Goal: Check status: Check status

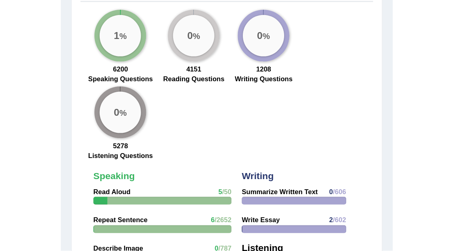
scroll to position [1059, 0]
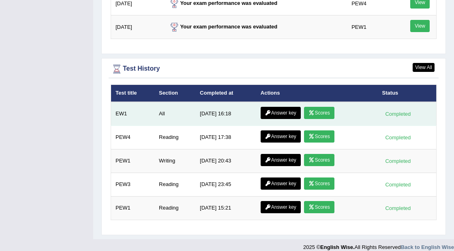
drag, startPoint x: 276, startPoint y: 106, endPoint x: 327, endPoint y: 105, distance: 50.7
click at [327, 107] on link "Scores" at bounding box center [319, 113] width 30 height 12
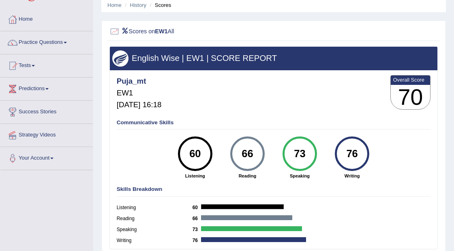
scroll to position [34, 0]
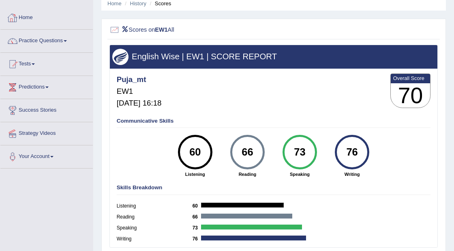
click at [20, 15] on link "Home" at bounding box center [46, 16] width 93 height 20
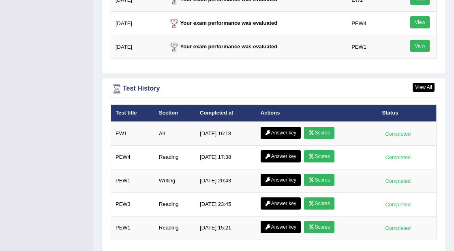
scroll to position [1089, 0]
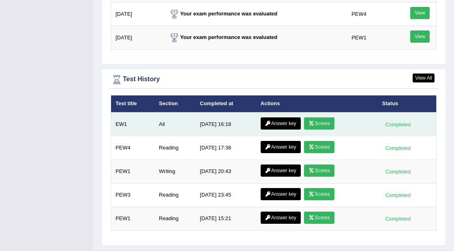
click at [273, 117] on link "Answer key" at bounding box center [281, 123] width 40 height 12
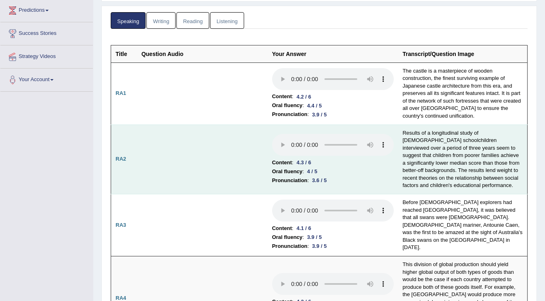
scroll to position [110, 0]
click at [208, 185] on td at bounding box center [202, 160] width 131 height 70
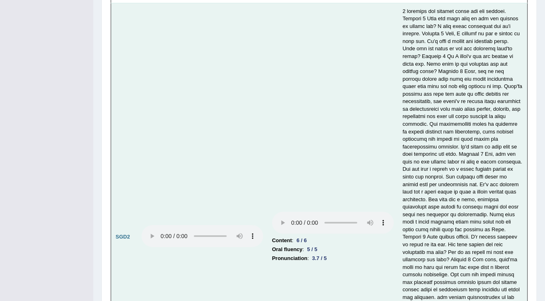
scroll to position [2422, 0]
click at [309, 194] on td "Content : 6 / 6 Oral fluency : 5 / 5 Pronunciation : 3.7 / 5" at bounding box center [333, 236] width 131 height 469
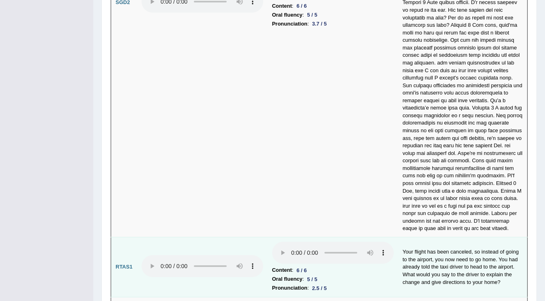
scroll to position [2743, 0]
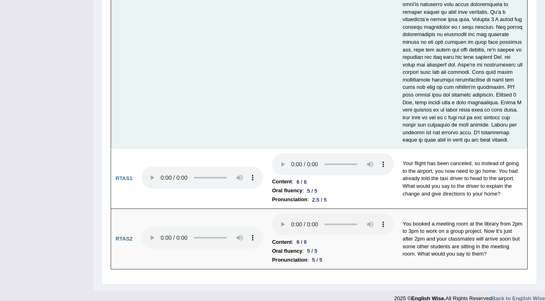
drag, startPoint x: 285, startPoint y: 215, endPoint x: 237, endPoint y: 123, distance: 103.8
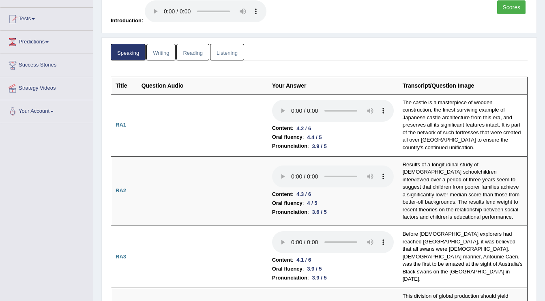
scroll to position [56, 0]
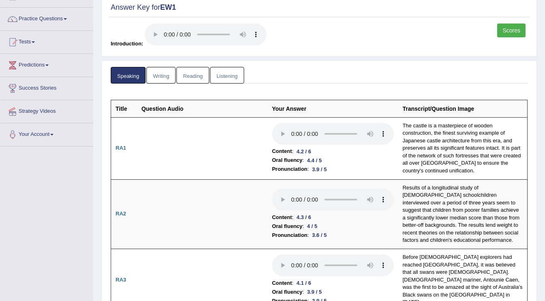
click at [162, 73] on link "Writing" at bounding box center [160, 75] width 29 height 17
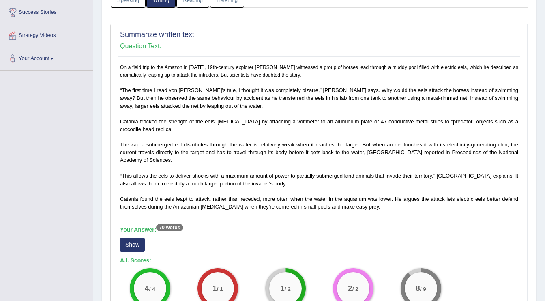
scroll to position [133, 0]
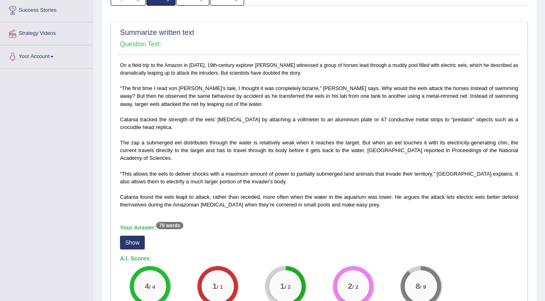
click at [129, 242] on button "Show" at bounding box center [132, 243] width 25 height 14
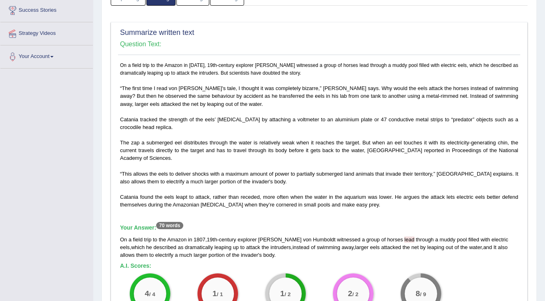
scroll to position [146, 0]
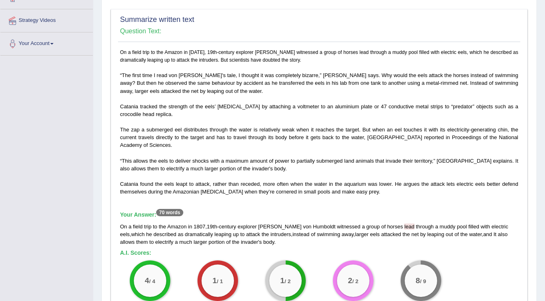
click at [378, 250] on h5 "A.I. Scores:" at bounding box center [319, 253] width 398 height 6
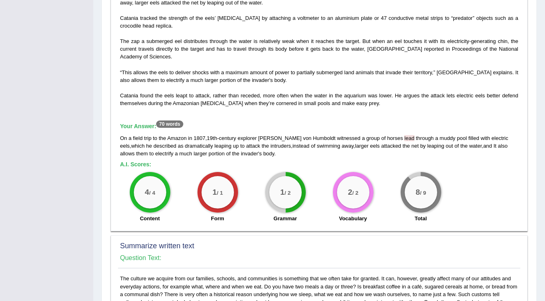
scroll to position [246, 0]
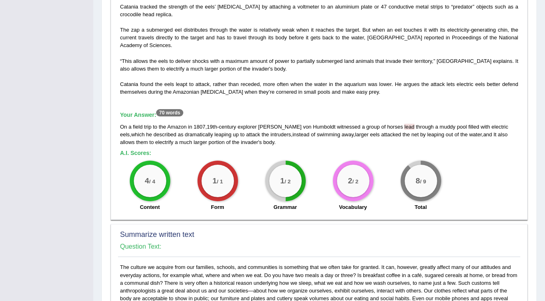
click at [368, 155] on h5 "A.I. Scores:" at bounding box center [319, 153] width 398 height 6
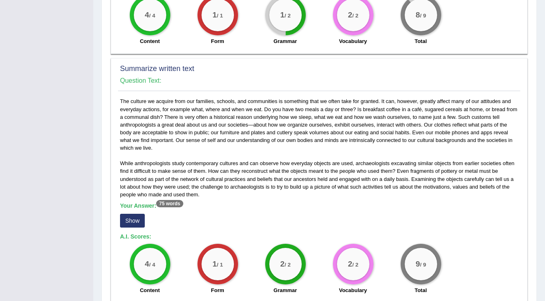
scroll to position [415, 0]
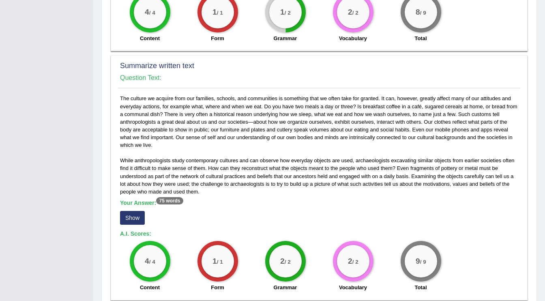
click at [133, 214] on button "Show" at bounding box center [132, 218] width 25 height 14
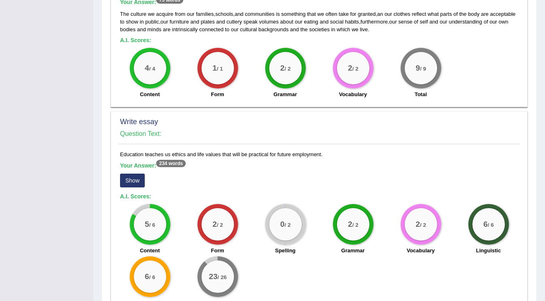
scroll to position [616, 0]
click at [137, 180] on button "Show" at bounding box center [132, 181] width 25 height 14
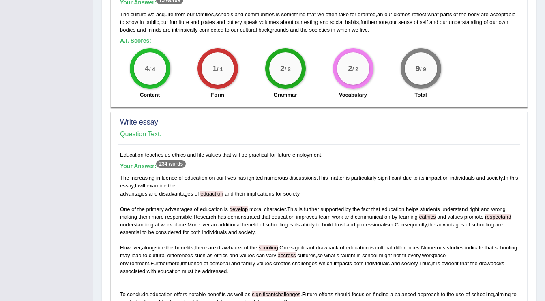
click at [216, 193] on span "eduaction" at bounding box center [211, 194] width 23 height 6
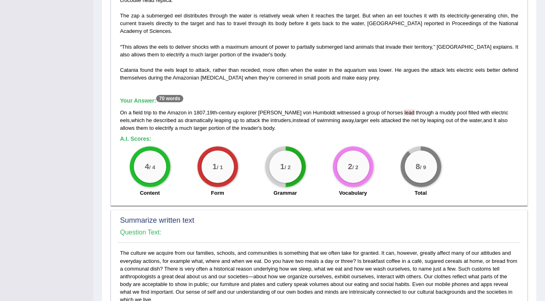
scroll to position [0, 0]
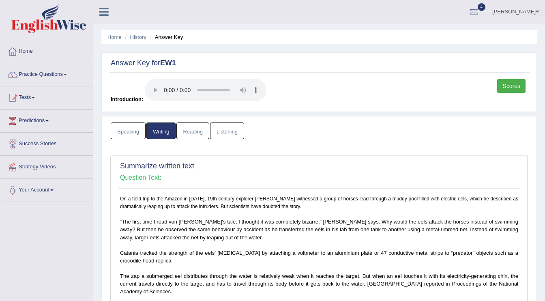
click at [192, 131] on link "Reading" at bounding box center [193, 131] width 32 height 17
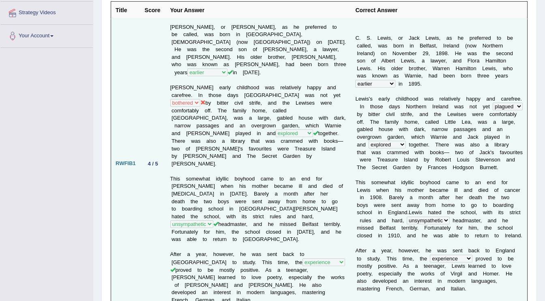
scroll to position [155, 0]
drag, startPoint x: 505, startPoint y: 95, endPoint x: 116, endPoint y: 167, distance: 395.4
click at [117, 167] on td "RWFIB1" at bounding box center [125, 163] width 29 height 290
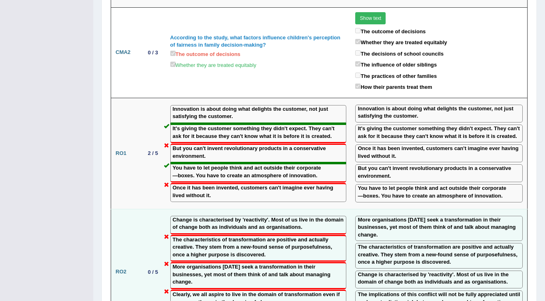
scroll to position [1188, 0]
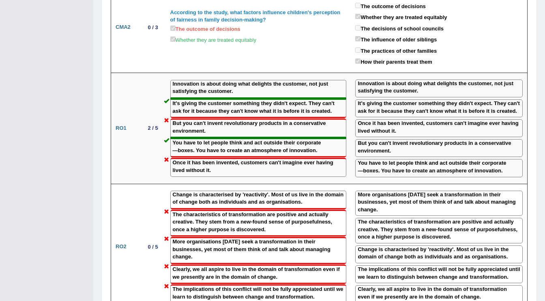
click at [177, 250] on label "The implications of this conflict will not be fully appreciated until we learn …" at bounding box center [259, 293] width 172 height 15
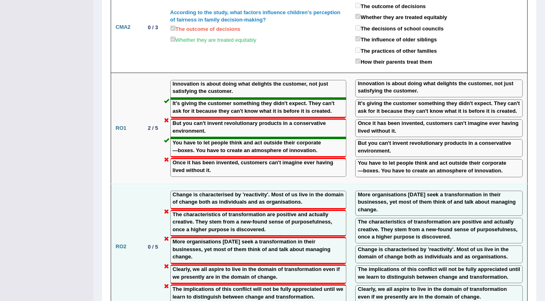
click at [125, 198] on td "RO2" at bounding box center [125, 247] width 29 height 126
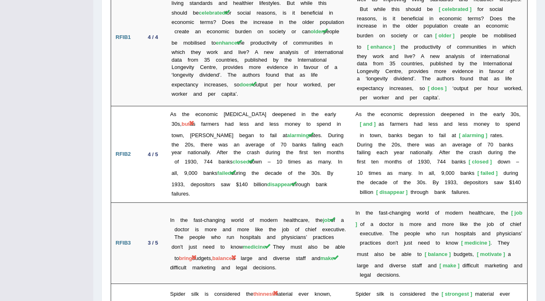
scroll to position [1531, 0]
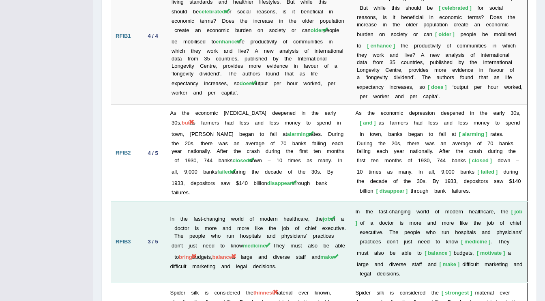
click at [129, 121] on td "RFIB2" at bounding box center [125, 153] width 29 height 96
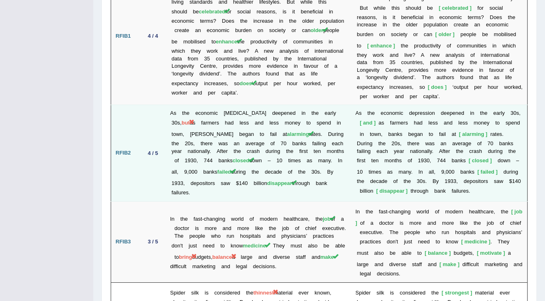
click at [255, 108] on td "As the economic [MEDICAL_DATA] deepened in the early 30s, but as farmers had le…" at bounding box center [258, 153] width 185 height 96
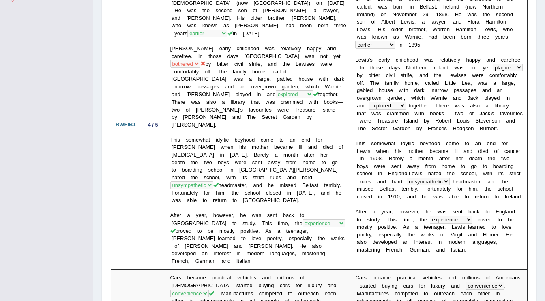
scroll to position [0, 0]
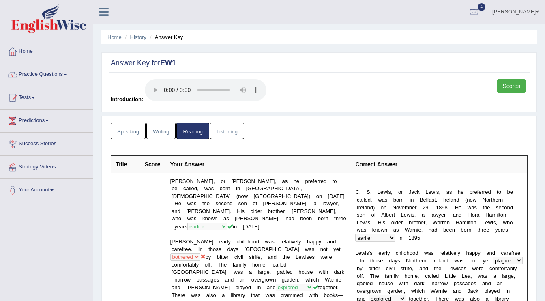
click at [224, 127] on link "Listening" at bounding box center [227, 131] width 34 height 17
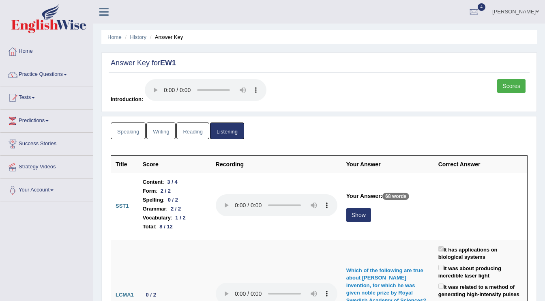
click at [454, 88] on link "Scores" at bounding box center [511, 86] width 28 height 14
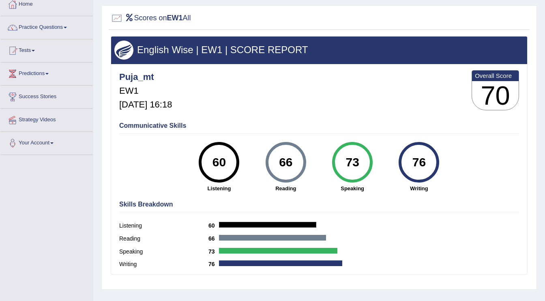
scroll to position [51, 0]
